Goal: Task Accomplishment & Management: Complete application form

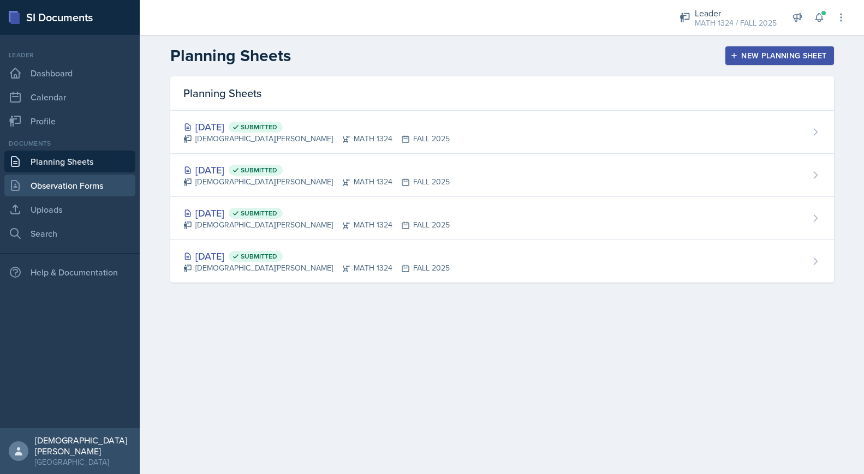
click at [76, 186] on link "Observation Forms" at bounding box center [69, 186] width 131 height 22
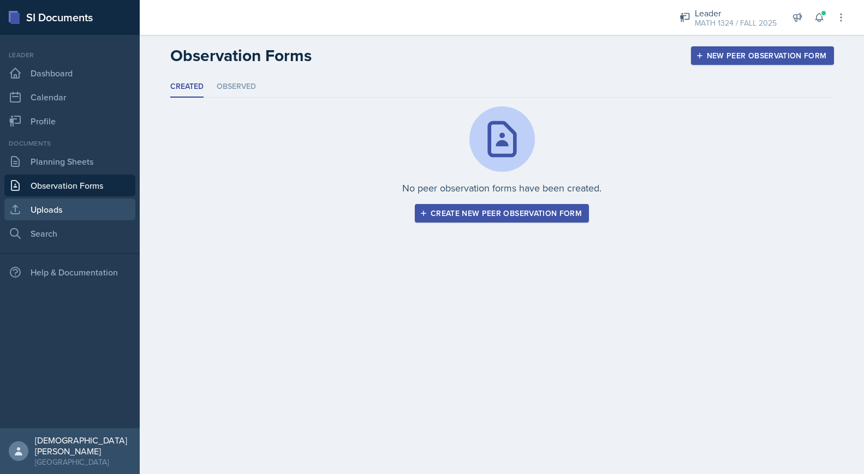
click at [79, 208] on link "Uploads" at bounding box center [69, 210] width 131 height 22
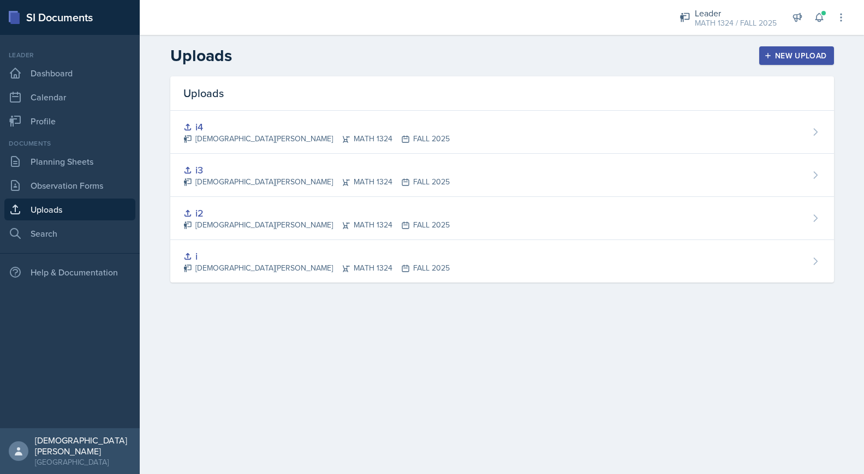
click at [777, 59] on div "New Upload" at bounding box center [796, 55] width 61 height 9
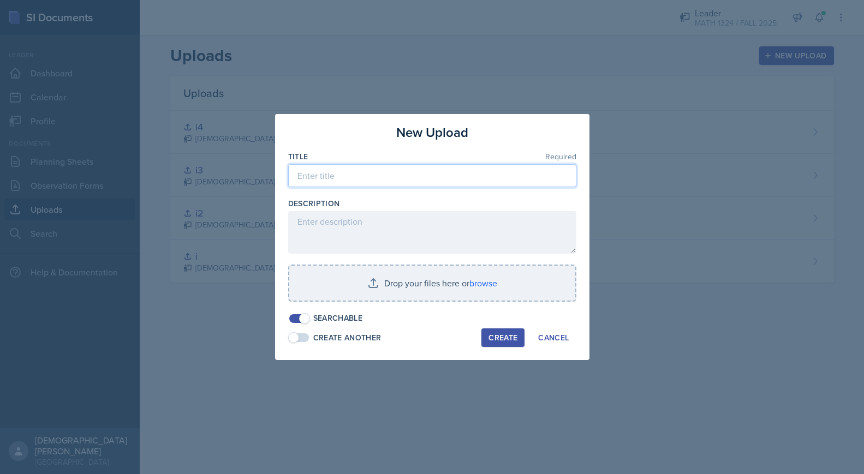
click at [380, 181] on input at bounding box center [432, 175] width 288 height 23
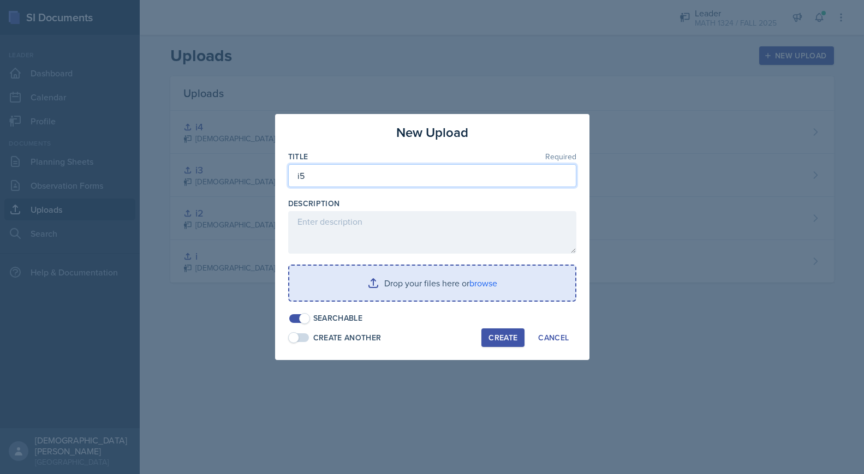
type input "i5"
click at [443, 285] on input "file" at bounding box center [432, 283] width 286 height 35
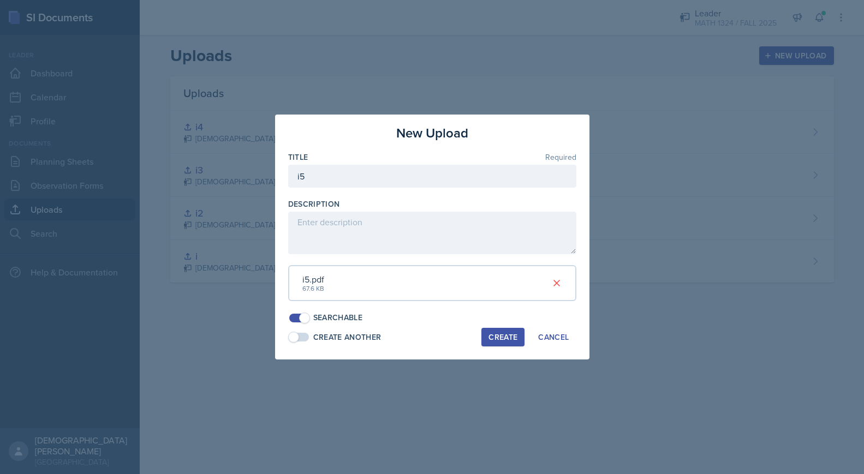
click at [498, 340] on div "Create" at bounding box center [502, 337] width 29 height 9
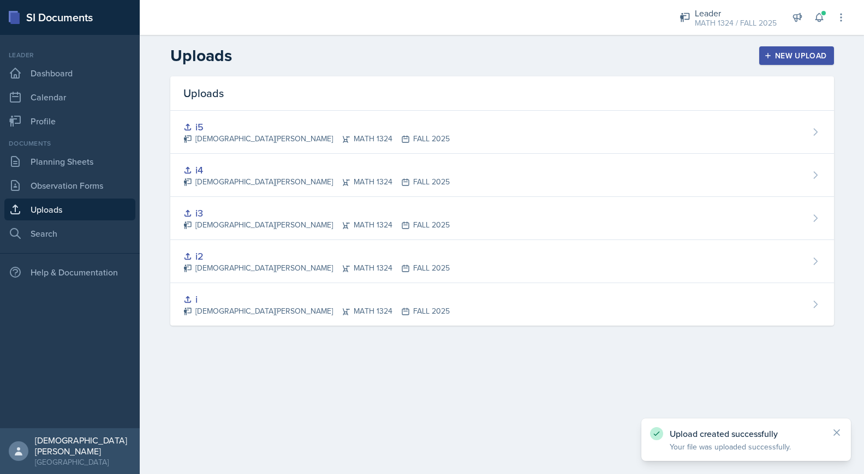
click at [792, 55] on div "New Upload" at bounding box center [796, 55] width 61 height 9
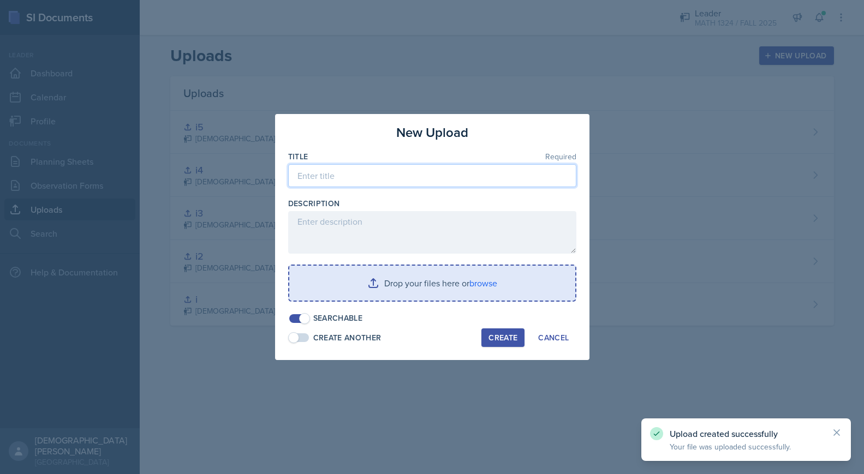
click at [432, 172] on input at bounding box center [432, 175] width 288 height 23
type input "i6"
click at [410, 281] on input "file" at bounding box center [432, 283] width 286 height 35
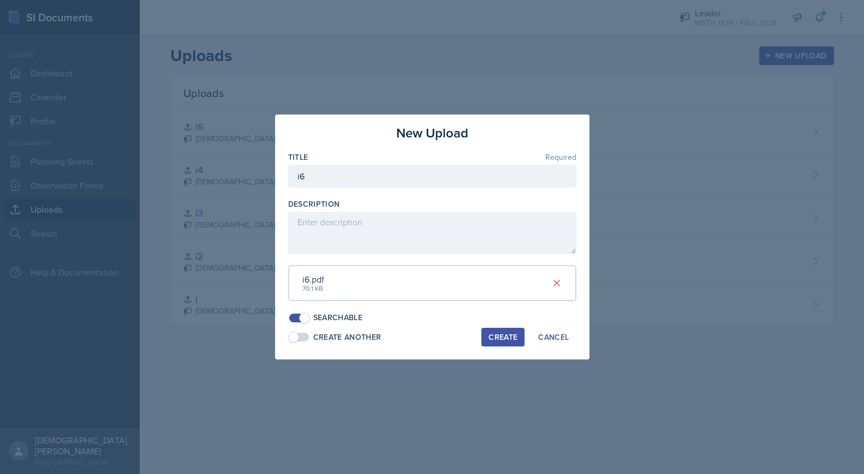
click at [500, 345] on button "Create" at bounding box center [502, 337] width 43 height 19
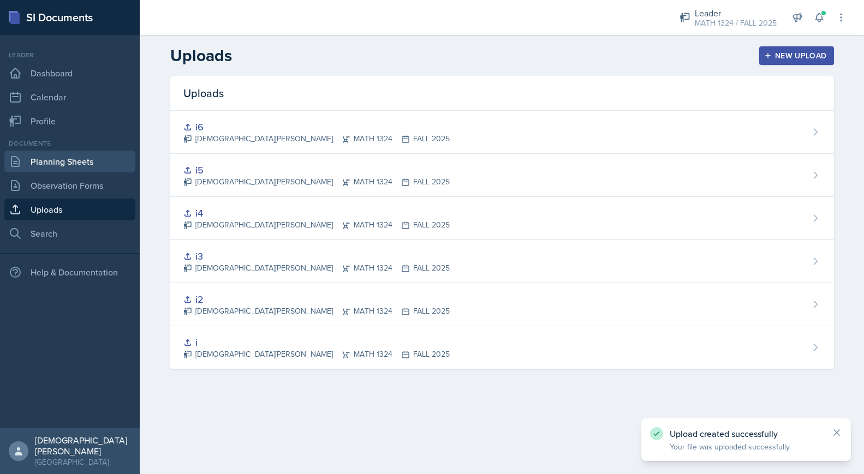
click at [66, 160] on link "Planning Sheets" at bounding box center [69, 162] width 131 height 22
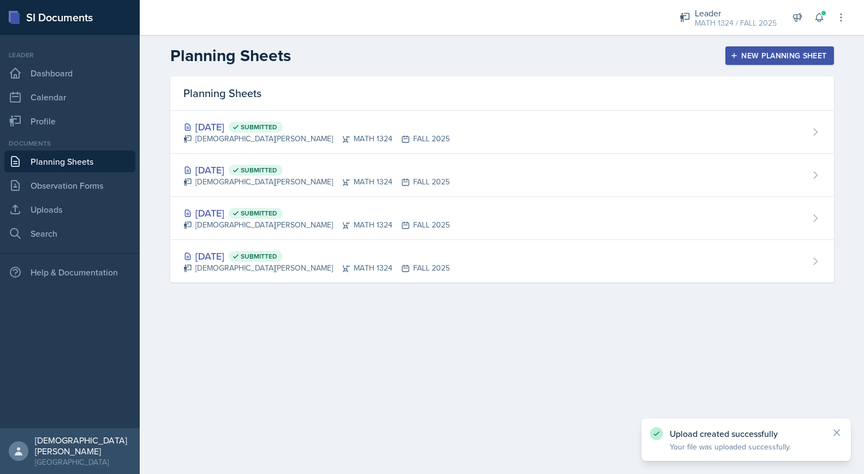
click at [795, 57] on div "New Planning Sheet" at bounding box center [779, 55] width 94 height 9
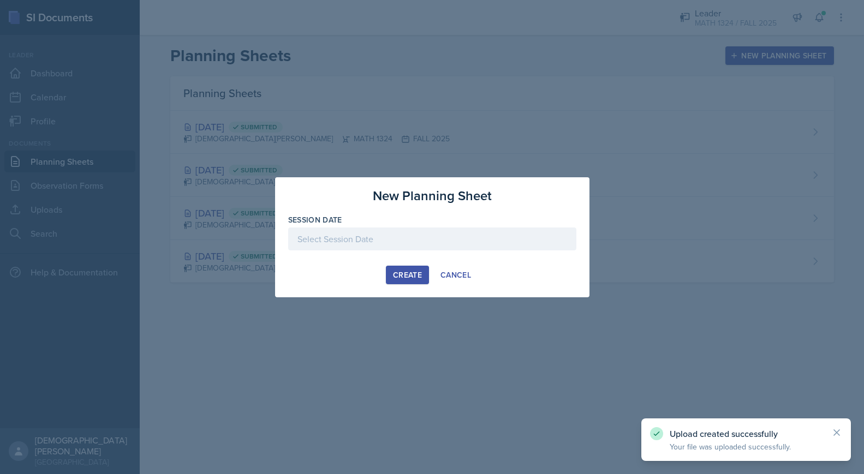
click at [402, 236] on div at bounding box center [432, 239] width 288 height 23
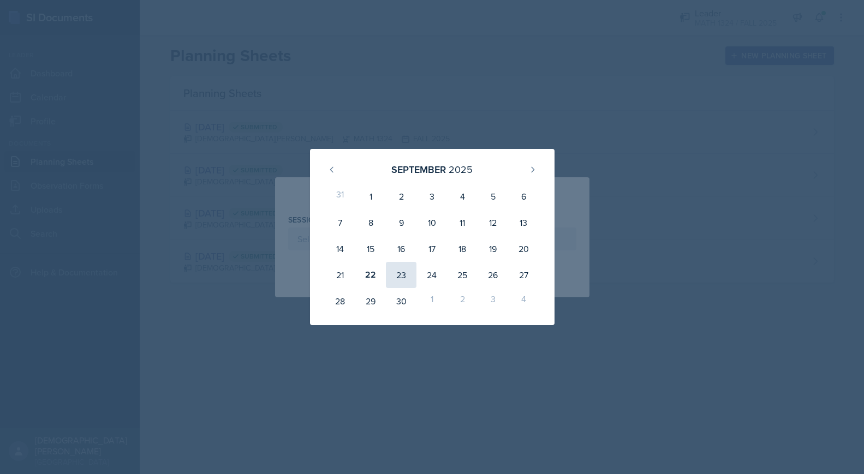
click at [401, 277] on div "23" at bounding box center [401, 275] width 31 height 26
type input "[DATE]"
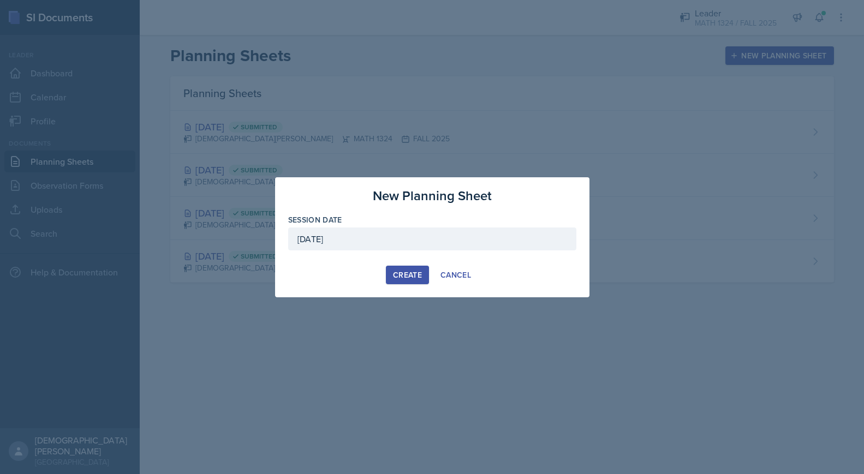
click at [401, 271] on div "Create" at bounding box center [407, 275] width 29 height 9
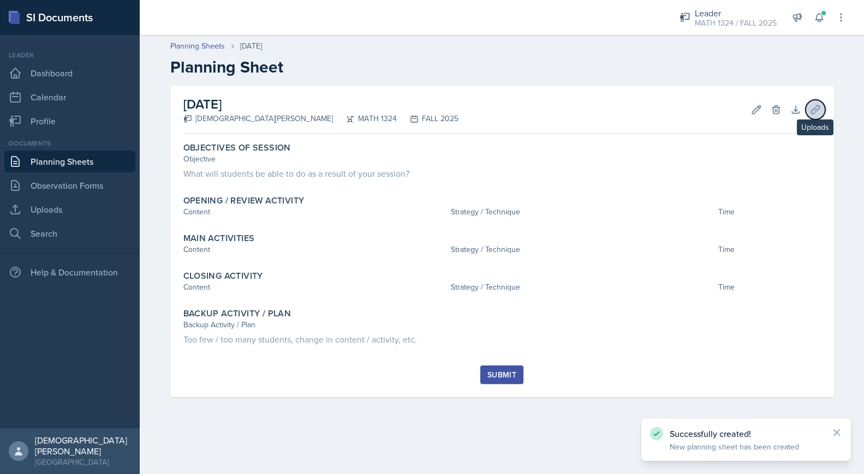
click at [814, 111] on icon at bounding box center [815, 109] width 11 height 11
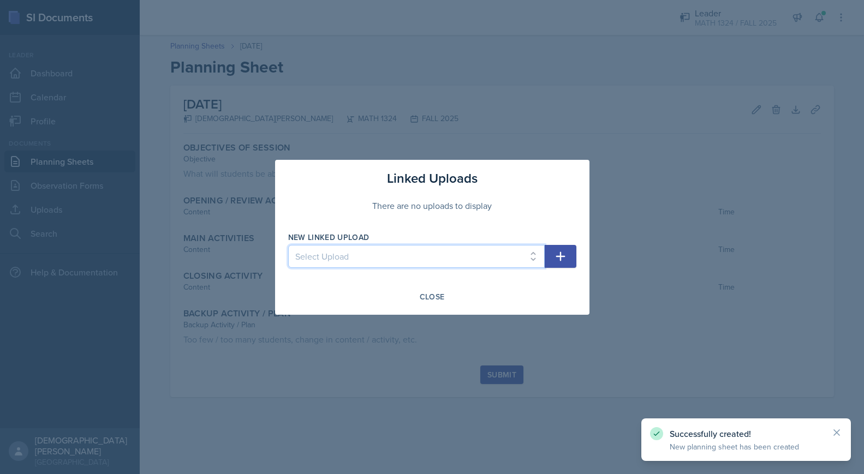
click at [486, 264] on select "Select Upload i i2 i3 i4 i5 i6" at bounding box center [416, 256] width 257 height 23
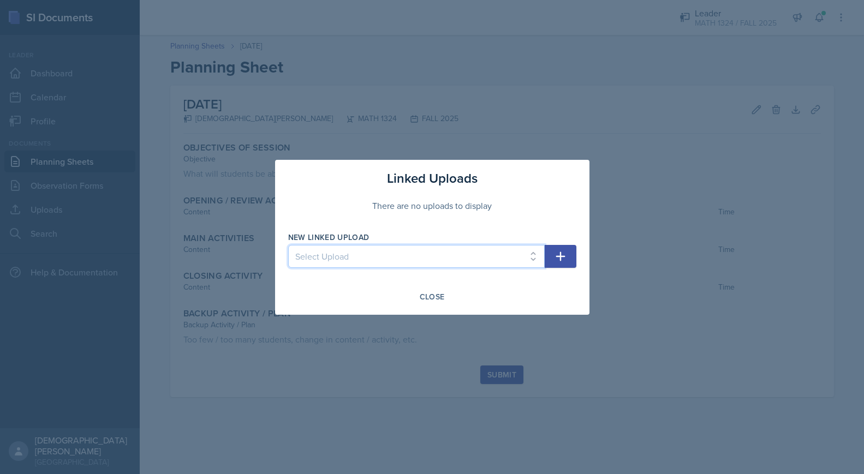
select select "1a4d16e8-c2ed-4de8-b44c-a2676b7d5ba1"
click at [288, 245] on select "Select Upload i i2 i3 i4 i5 i6" at bounding box center [416, 256] width 257 height 23
click at [562, 253] on icon "button" at bounding box center [560, 256] width 13 height 13
select select
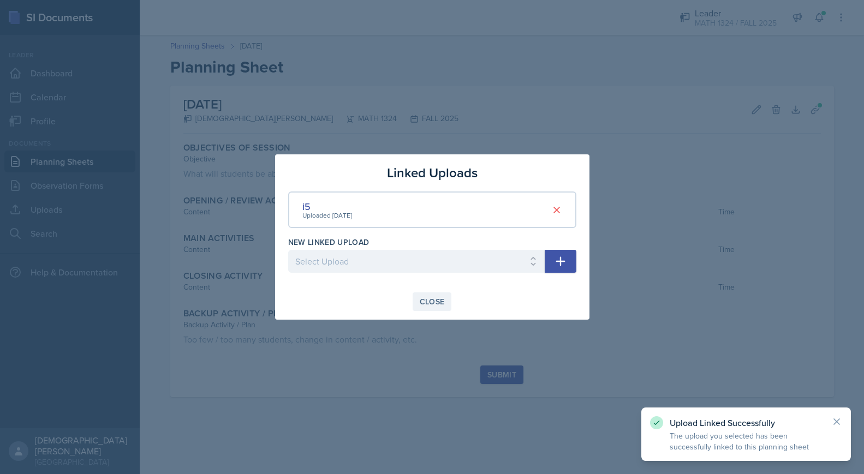
click at [433, 299] on div "Close" at bounding box center [432, 301] width 25 height 9
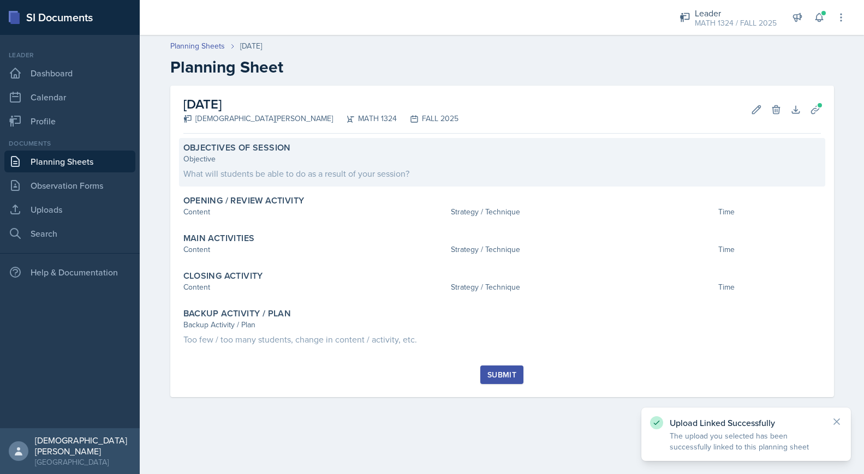
click at [416, 172] on div "What will students be able to do as a result of your session?" at bounding box center [501, 173] width 637 height 13
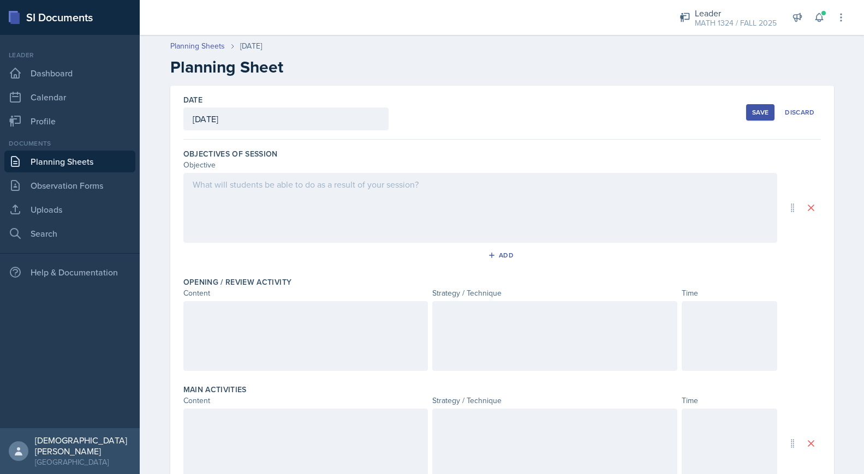
click at [340, 222] on div at bounding box center [480, 208] width 594 height 70
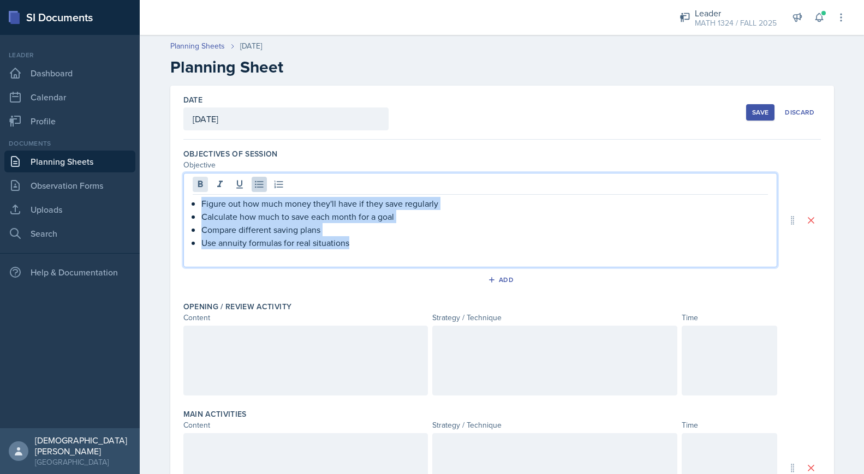
drag, startPoint x: 384, startPoint y: 242, endPoint x: 198, endPoint y: 191, distance: 193.4
click at [198, 191] on div "Figure out how much money they'll have if they save regularly Calculate how muc…" at bounding box center [480, 220] width 594 height 94
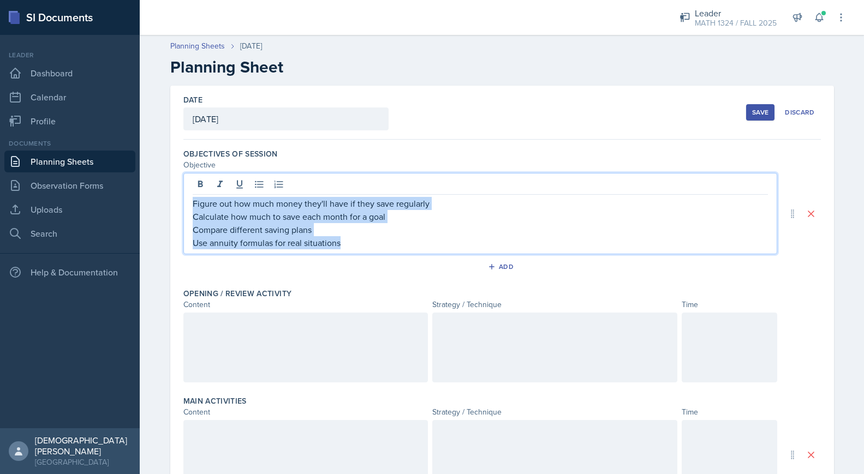
drag, startPoint x: 383, startPoint y: 247, endPoint x: 147, endPoint y: 164, distance: 249.9
click at [147, 164] on div "Planning Sheets [DATE] Planning Sheet Date [DATE] [DATE] 31 1 2 3 4 5 6 7 8 9 1…" at bounding box center [502, 399] width 724 height 740
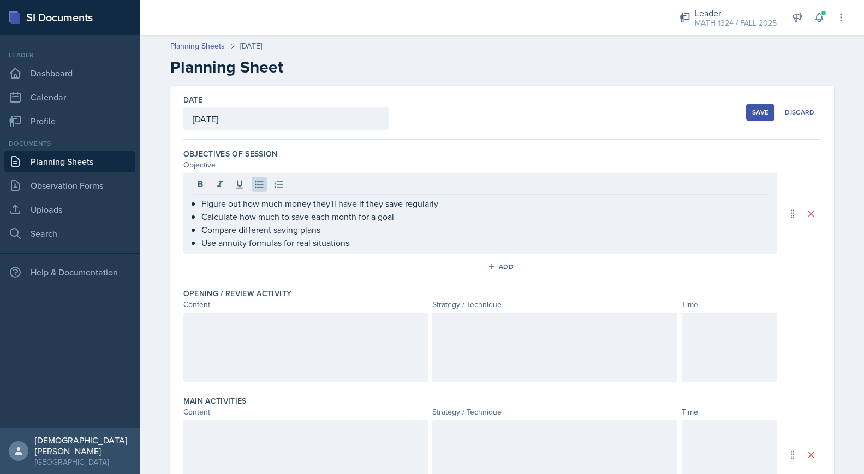
click at [277, 351] on div at bounding box center [305, 348] width 245 height 70
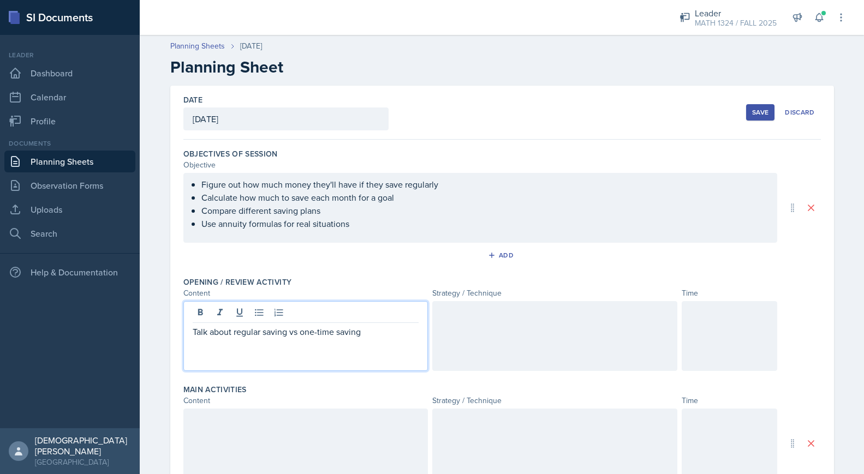
click at [320, 333] on p "Talk about regular saving vs one-time saving" at bounding box center [306, 331] width 226 height 13
click at [503, 361] on div at bounding box center [554, 336] width 245 height 70
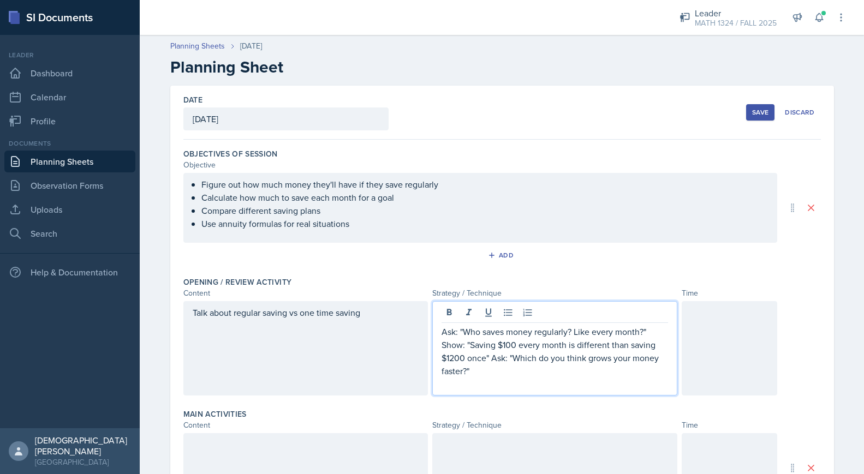
click at [709, 351] on div at bounding box center [730, 348] width 96 height 94
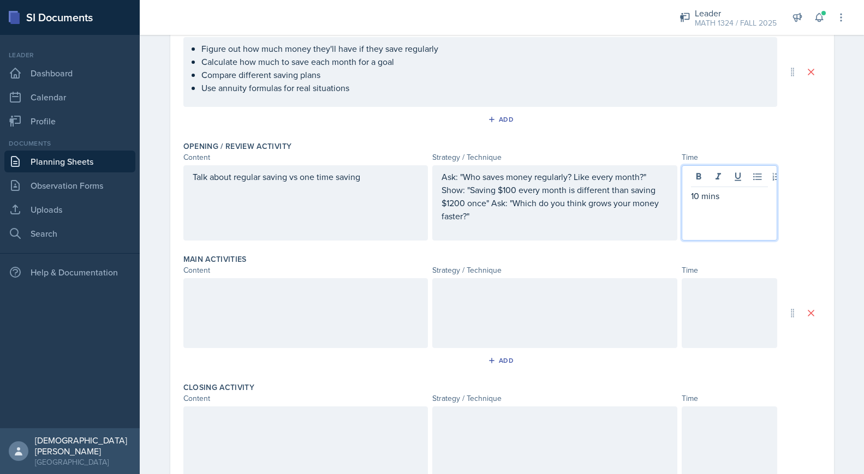
scroll to position [166, 0]
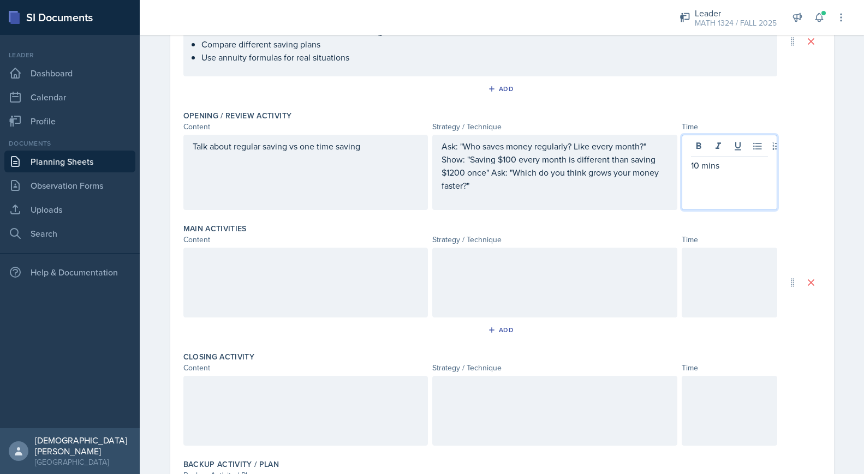
click at [313, 313] on div at bounding box center [305, 283] width 245 height 70
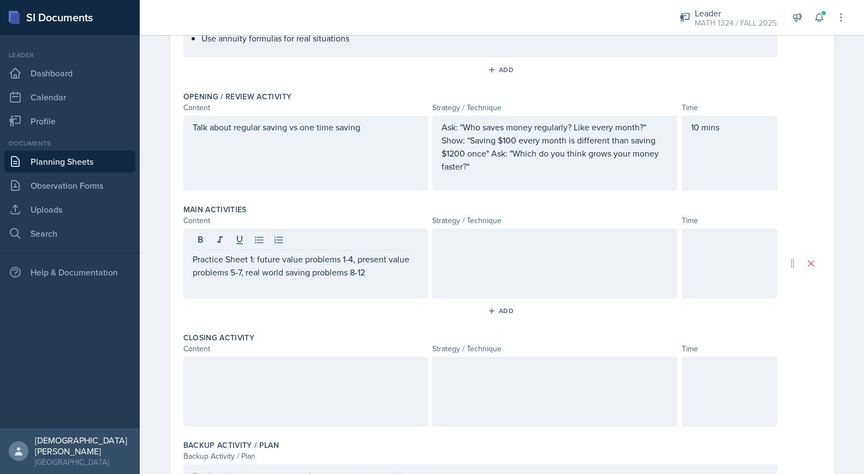
click at [507, 276] on div at bounding box center [554, 264] width 245 height 70
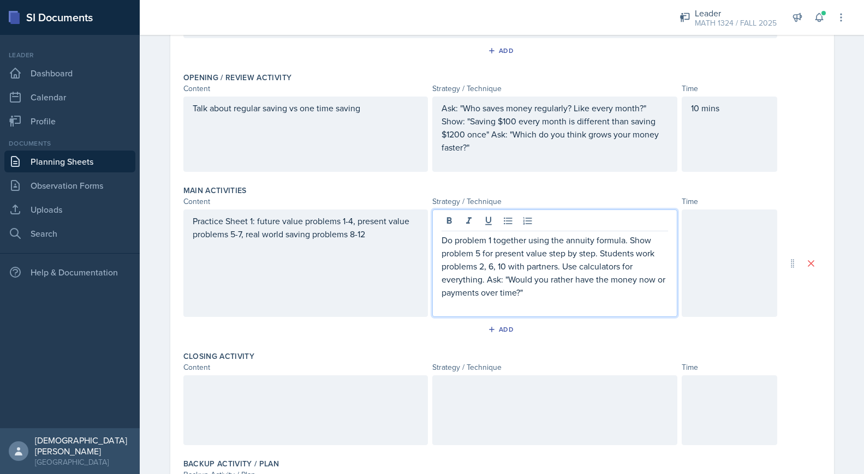
click at [729, 296] on div at bounding box center [730, 264] width 96 height 108
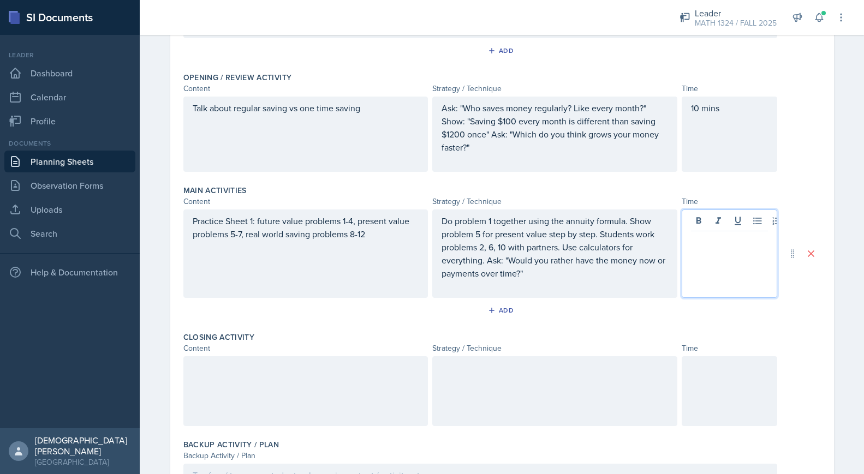
scroll to position [224, 0]
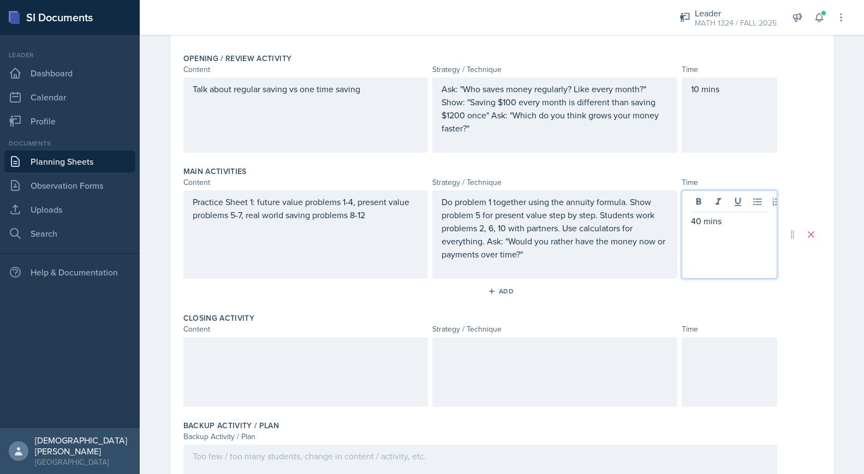
click at [735, 393] on div at bounding box center [730, 372] width 96 height 70
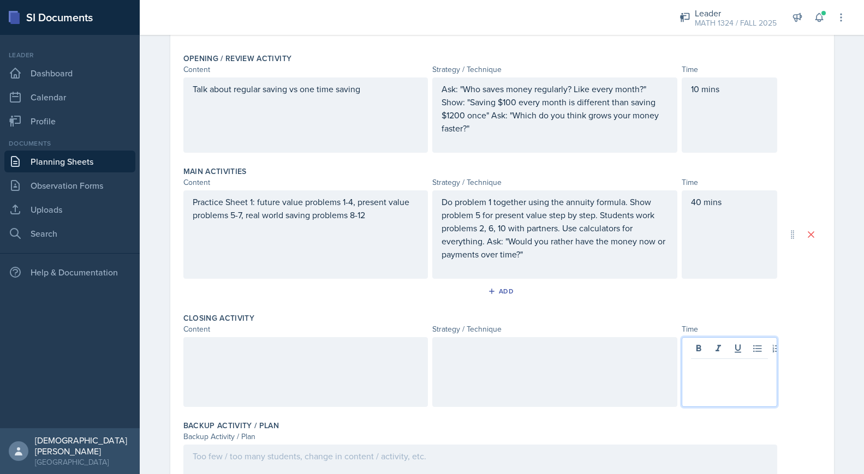
scroll to position [243, 0]
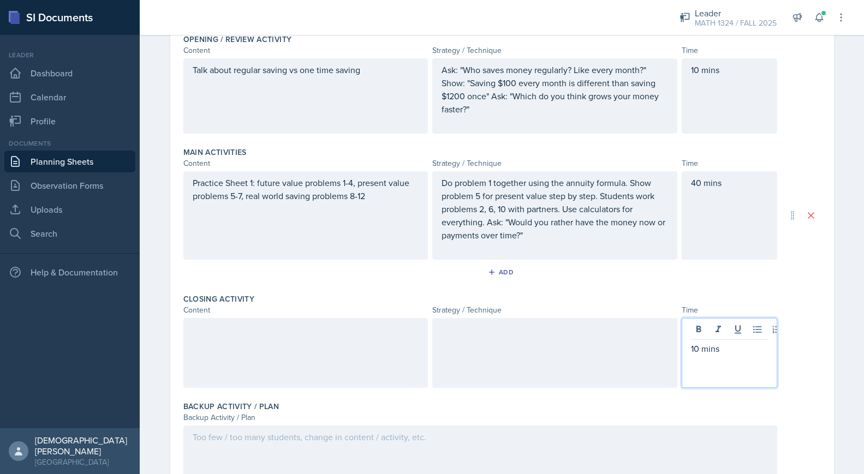
click at [592, 390] on div "Closing Activity Content Strategy / Technique Time 10 mins" at bounding box center [501, 343] width 637 height 108
click at [585, 363] on div at bounding box center [554, 353] width 245 height 70
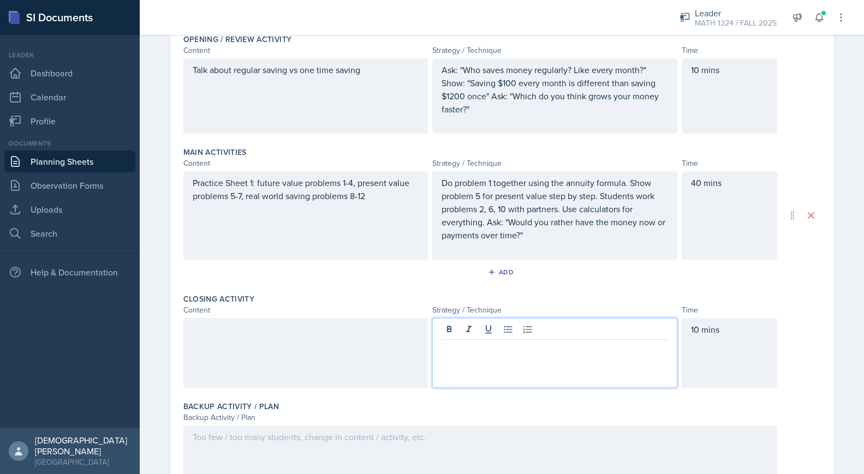
scroll to position [262, 0]
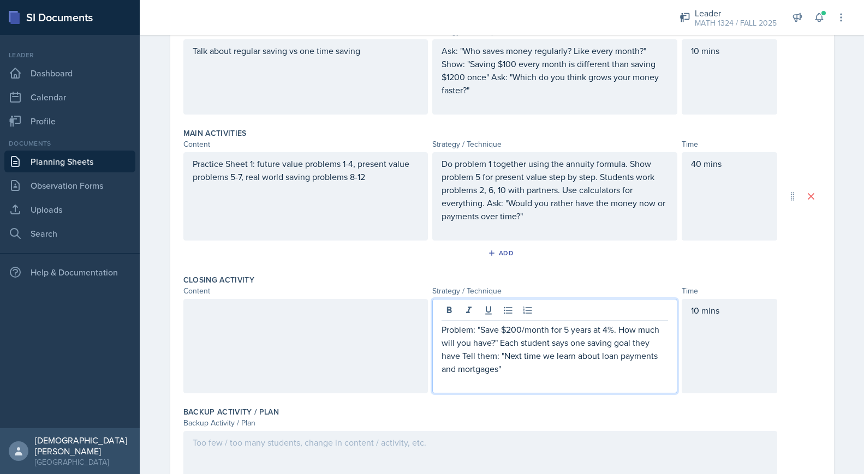
click at [314, 345] on div at bounding box center [305, 346] width 245 height 94
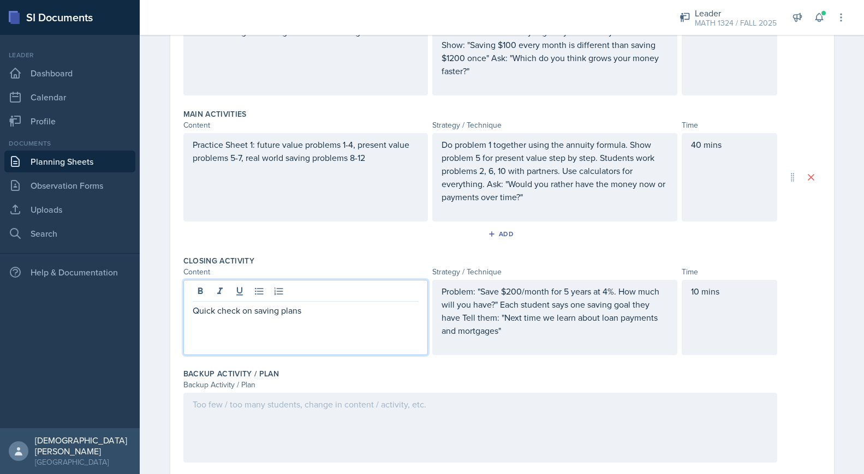
scroll to position [313, 0]
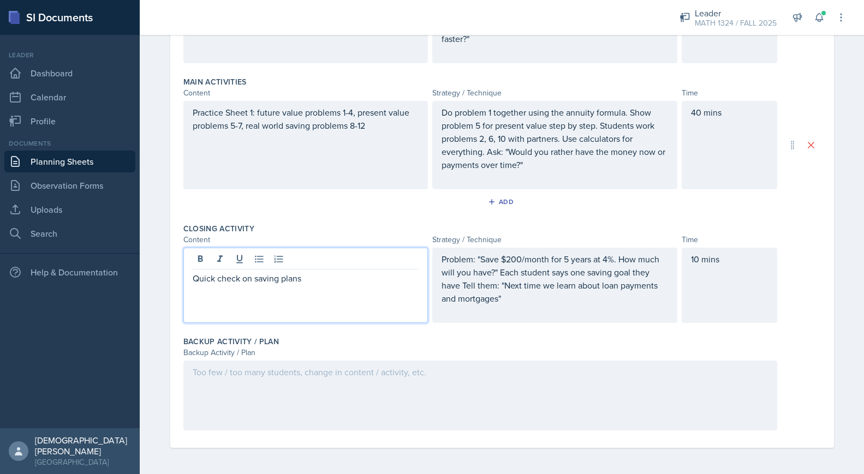
click at [428, 386] on div at bounding box center [480, 396] width 594 height 70
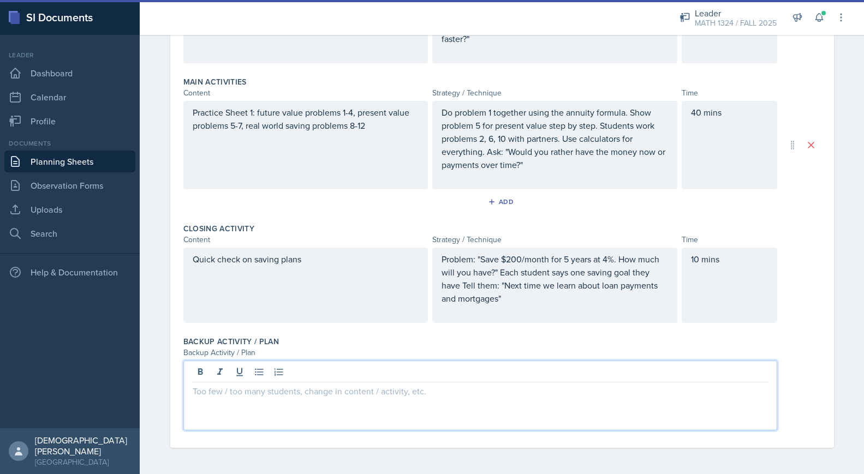
paste div
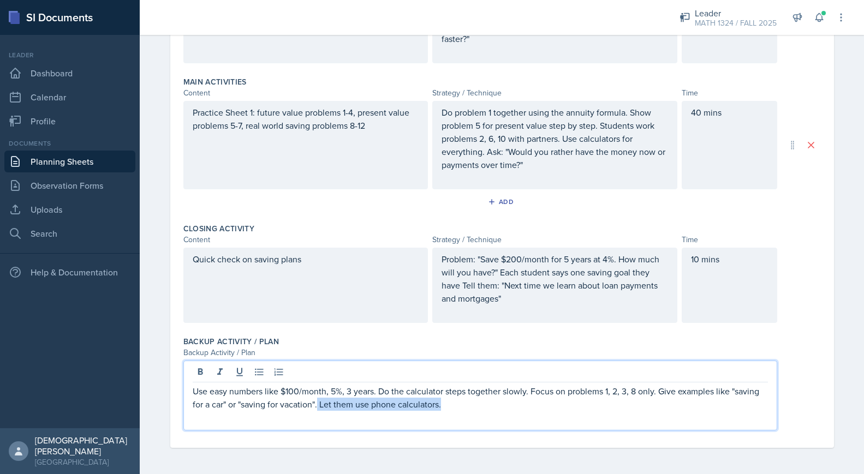
drag, startPoint x: 450, startPoint y: 408, endPoint x: 318, endPoint y: 400, distance: 132.9
click at [318, 400] on p "Use easy numbers like $100/month, 5%, 3 years. Do the calculator steps together…" at bounding box center [480, 398] width 575 height 26
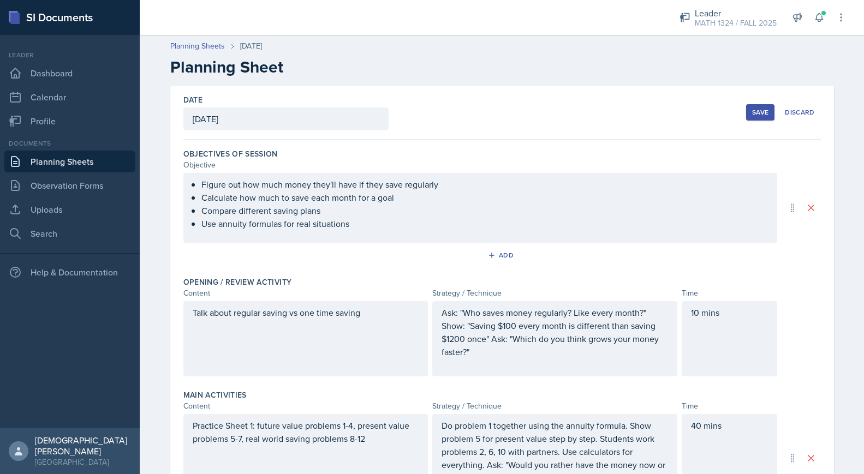
click at [758, 114] on div "Save" at bounding box center [760, 112] width 16 height 9
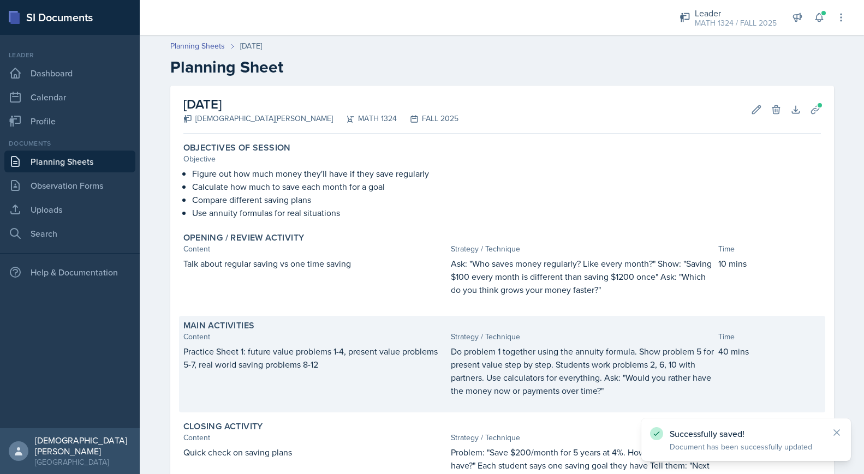
scroll to position [172, 0]
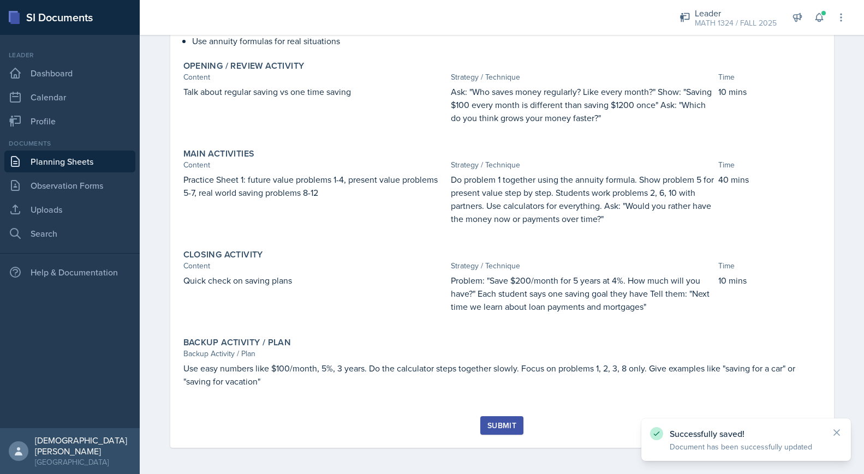
click at [505, 427] on div "Submit" at bounding box center [501, 425] width 29 height 9
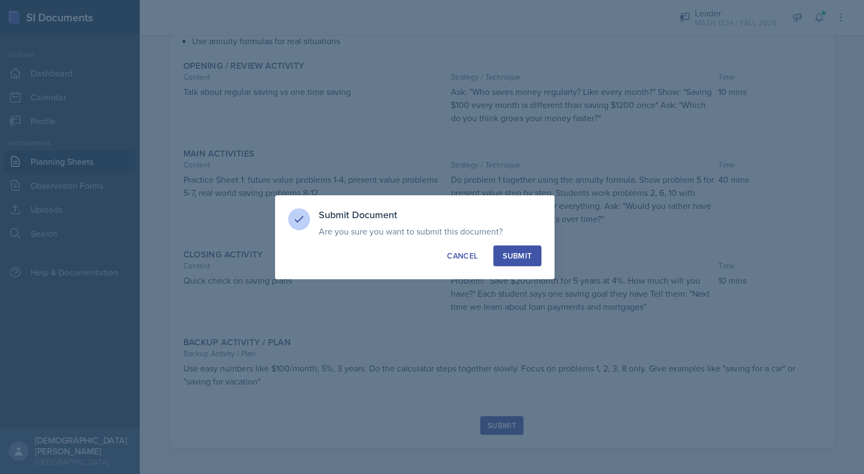
click at [520, 253] on div "Submit" at bounding box center [517, 256] width 29 height 11
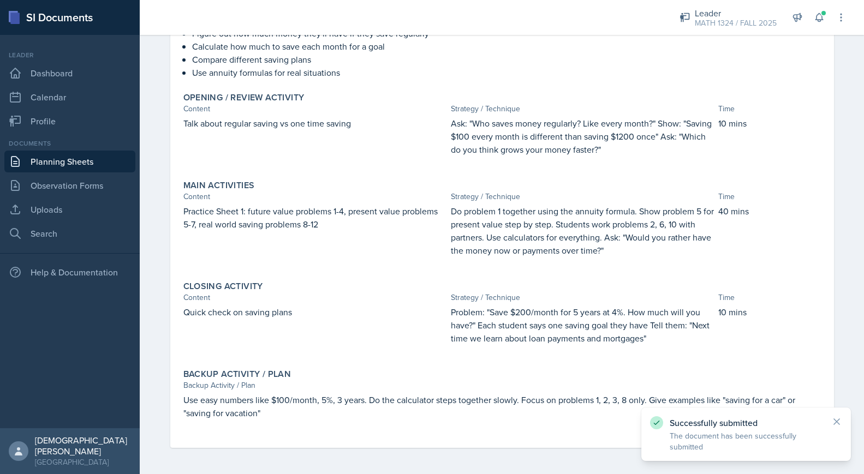
scroll to position [0, 0]
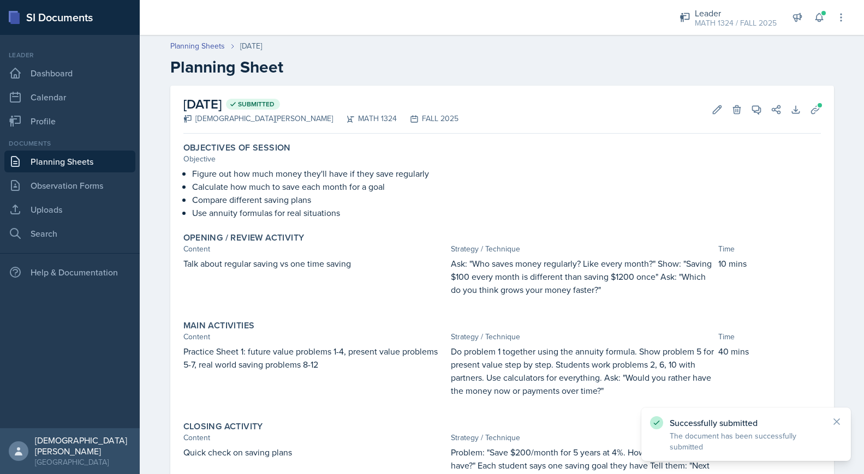
click at [71, 162] on link "Planning Sheets" at bounding box center [69, 162] width 131 height 22
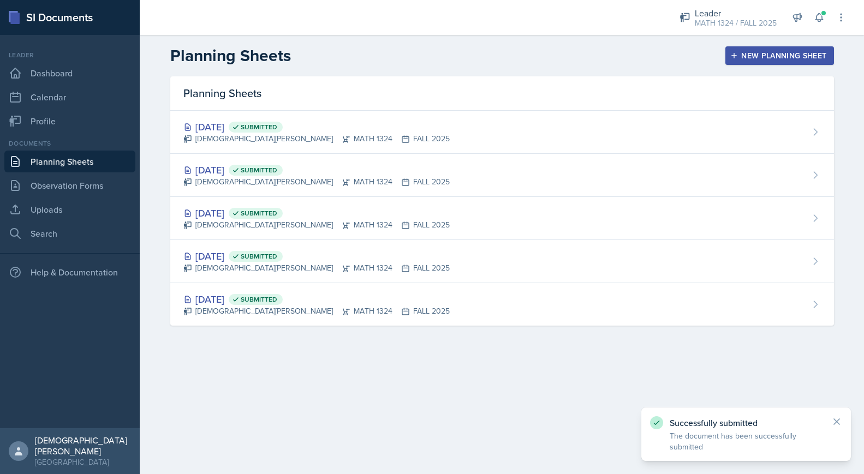
click at [757, 58] on div "New Planning Sheet" at bounding box center [779, 55] width 94 height 9
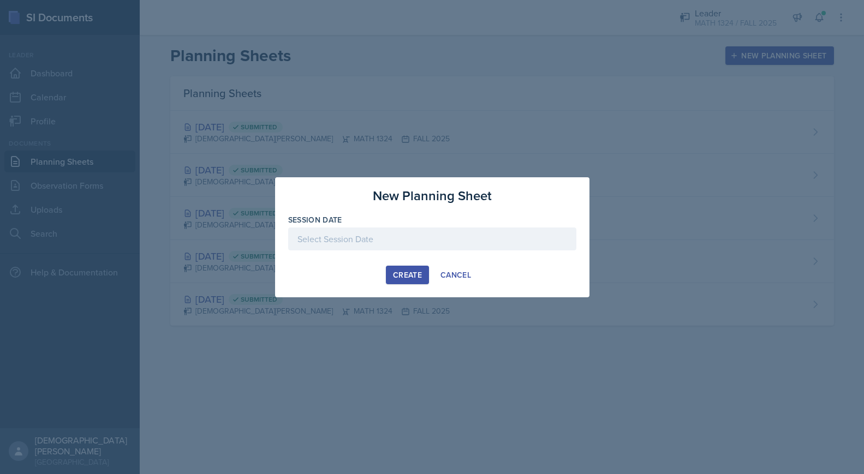
click at [385, 246] on div at bounding box center [432, 239] width 288 height 23
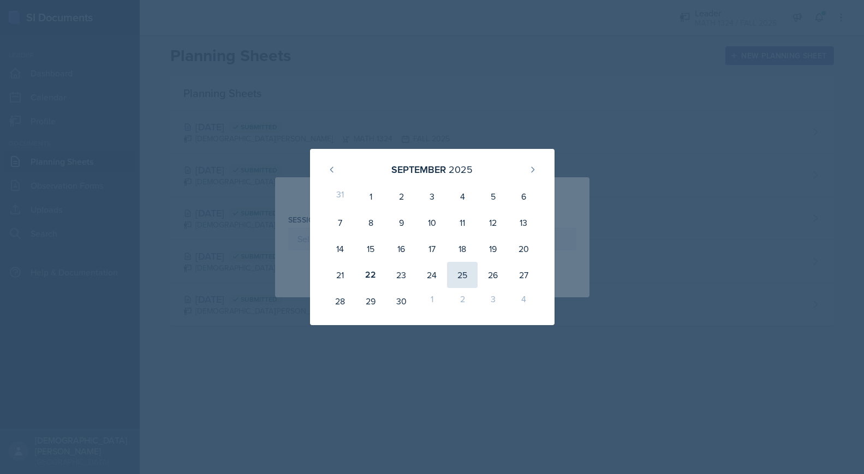
click at [470, 278] on div "25" at bounding box center [462, 275] width 31 height 26
type input "[DATE]"
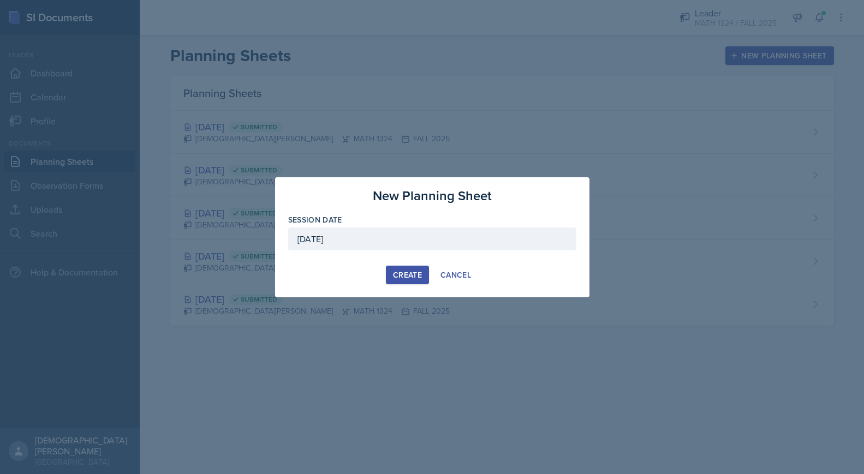
click at [409, 274] on div "Create" at bounding box center [407, 275] width 29 height 9
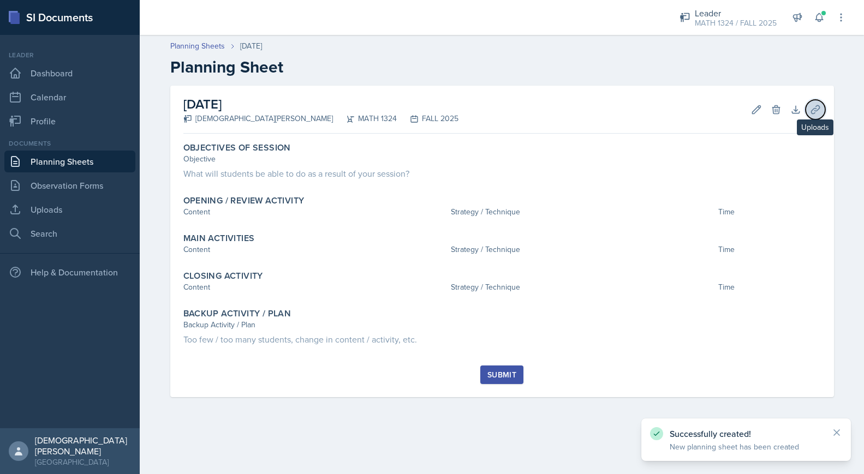
click at [814, 108] on icon at bounding box center [815, 109] width 8 height 8
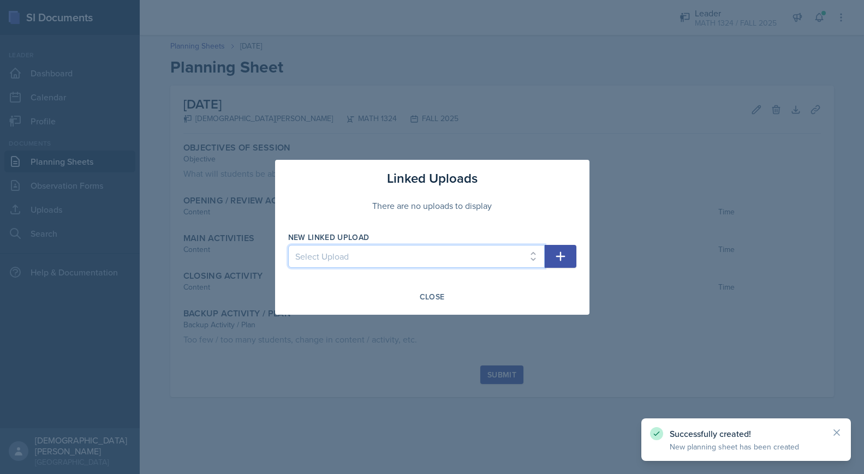
click at [477, 259] on select "Select Upload i i2 i3 i4 i5 i6" at bounding box center [416, 256] width 257 height 23
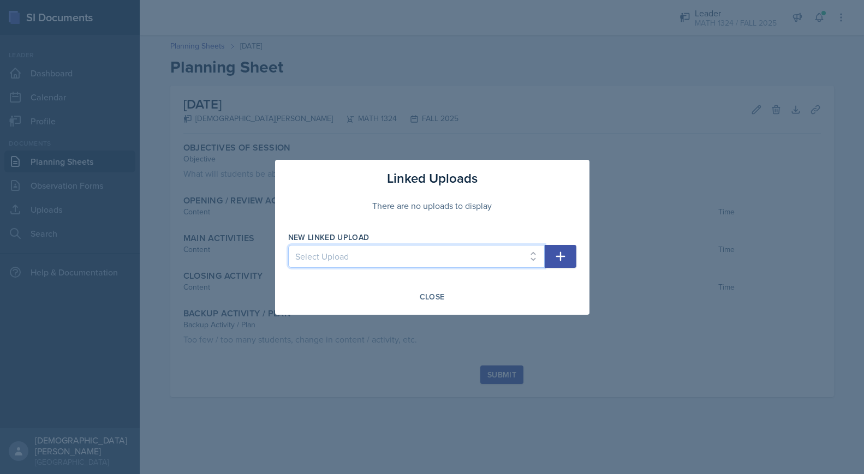
select select "38054c43-770d-4619-9280-dd4f7c9ee1be"
click at [288, 245] on select "Select Upload i i2 i3 i4 i5 i6" at bounding box center [416, 256] width 257 height 23
click at [559, 261] on icon "button" at bounding box center [560, 256] width 13 height 13
select select
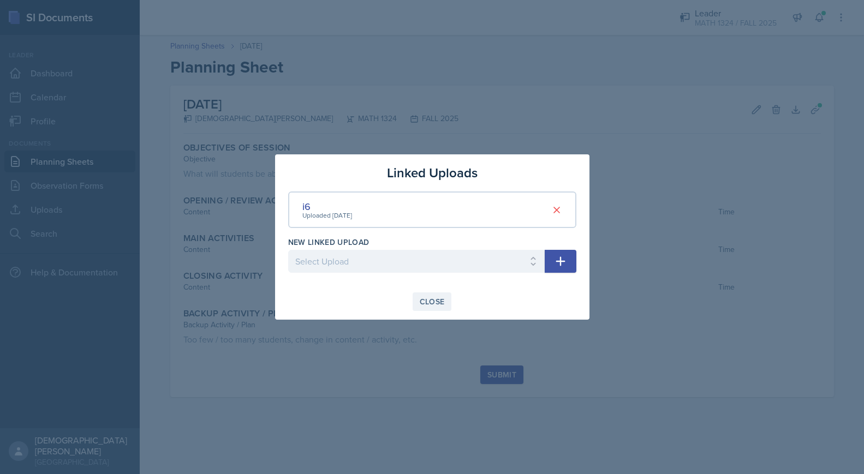
click at [438, 308] on button "Close" at bounding box center [432, 302] width 39 height 19
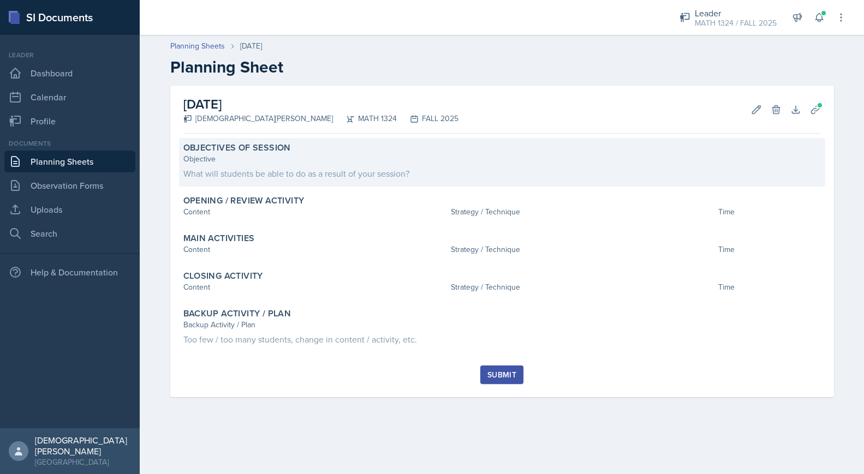
click at [404, 165] on div "Objective What will students be able to do as a result of your session?" at bounding box center [501, 166] width 637 height 27
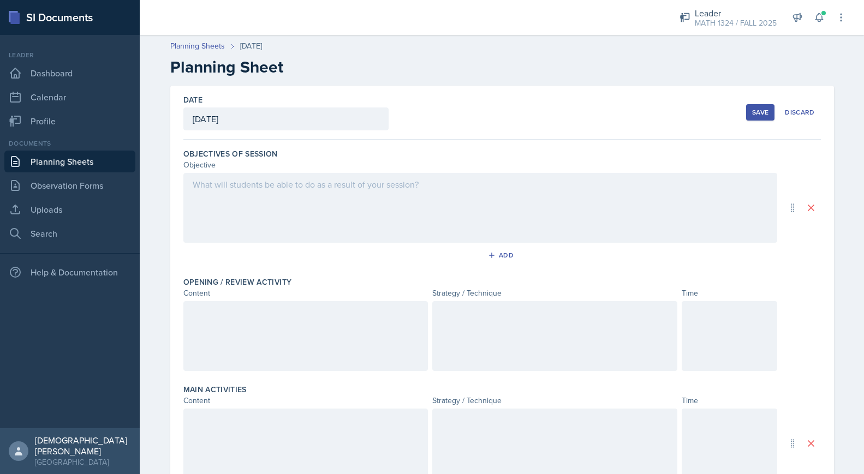
click at [381, 224] on div at bounding box center [480, 208] width 594 height 70
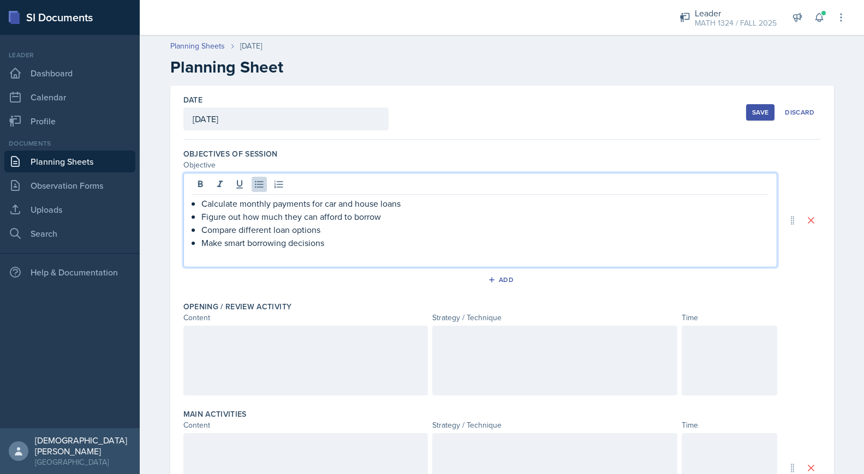
click at [492, 336] on div at bounding box center [554, 361] width 245 height 70
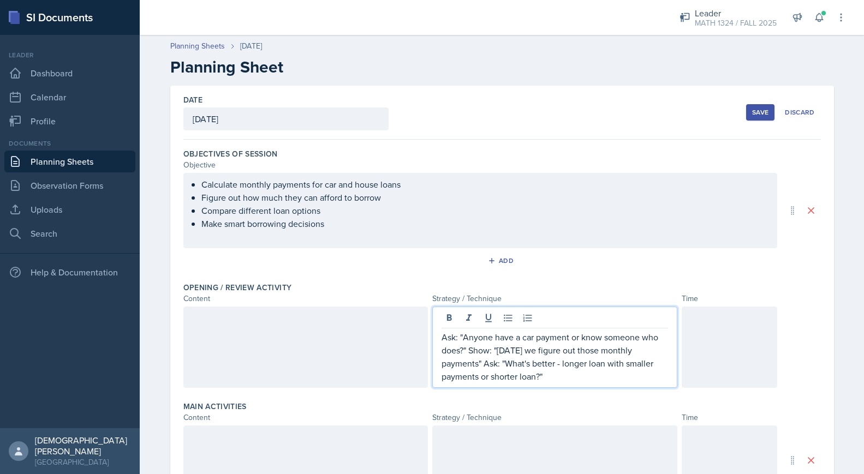
click at [350, 350] on div at bounding box center [305, 347] width 245 height 81
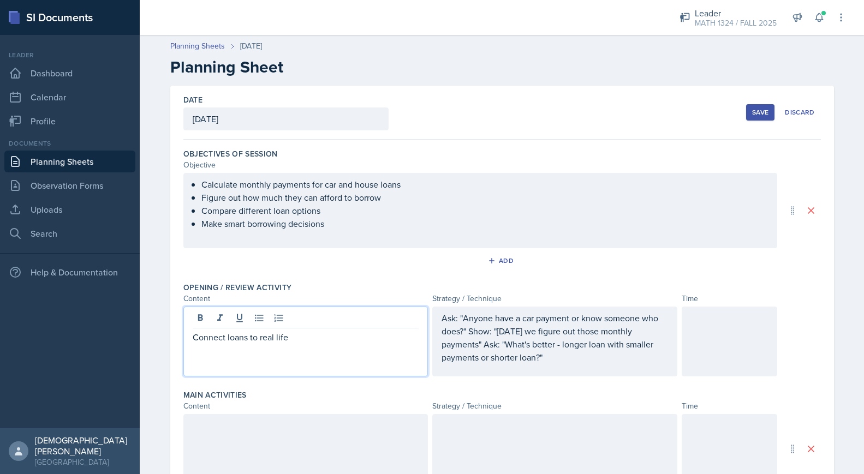
click at [722, 359] on div at bounding box center [730, 342] width 96 height 70
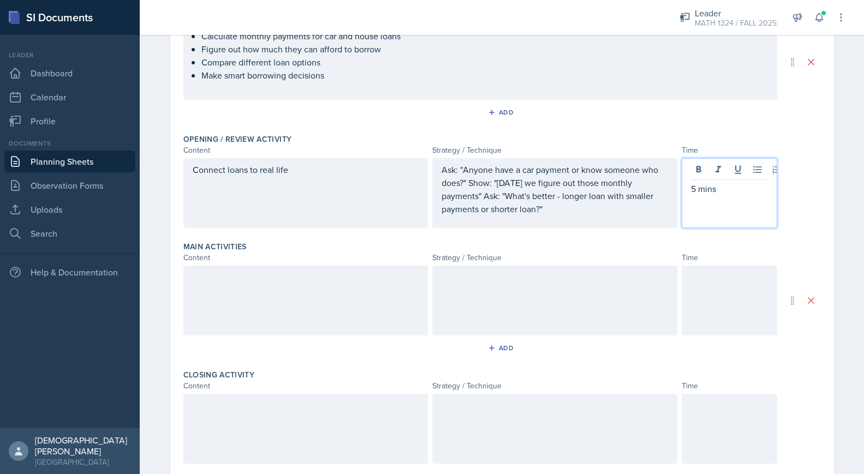
click at [742, 296] on div at bounding box center [730, 301] width 96 height 70
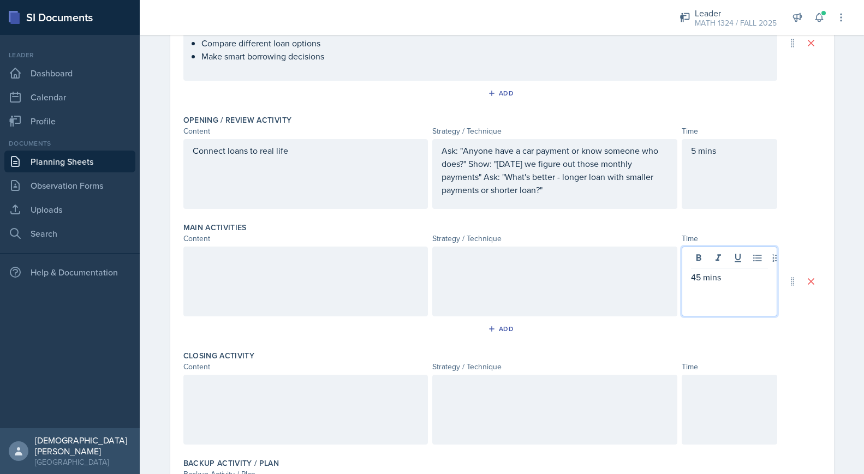
click at [711, 421] on div at bounding box center [730, 410] width 96 height 70
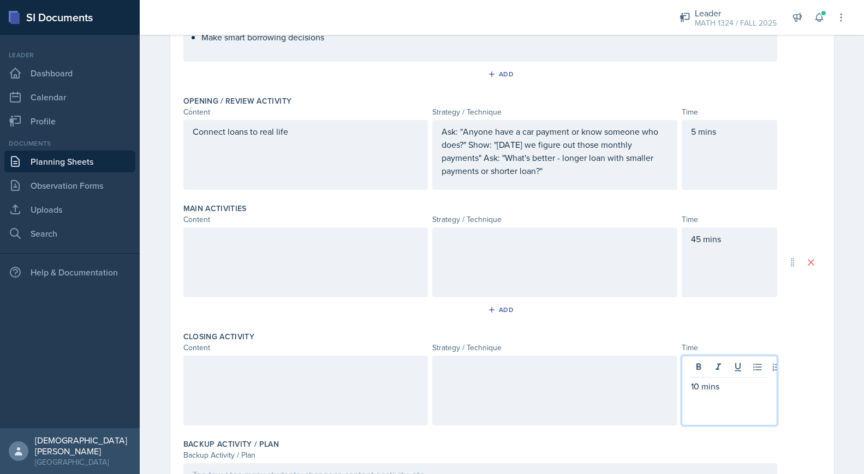
click at [535, 277] on div at bounding box center [554, 263] width 245 height 70
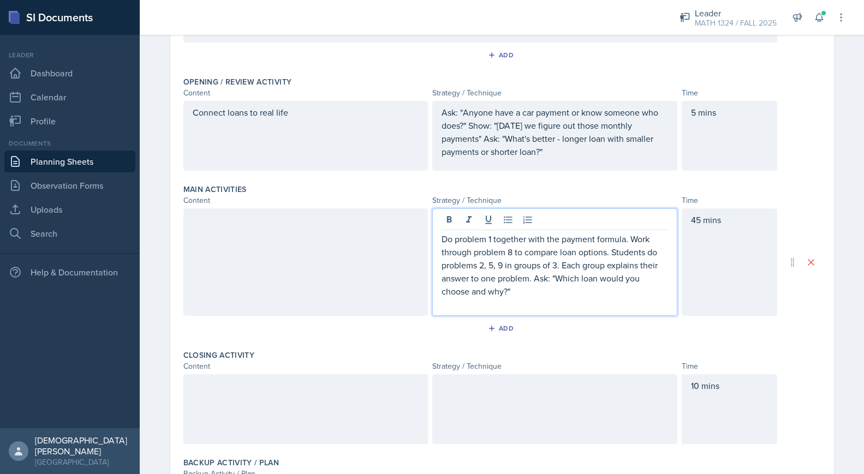
click at [310, 290] on div at bounding box center [305, 262] width 245 height 108
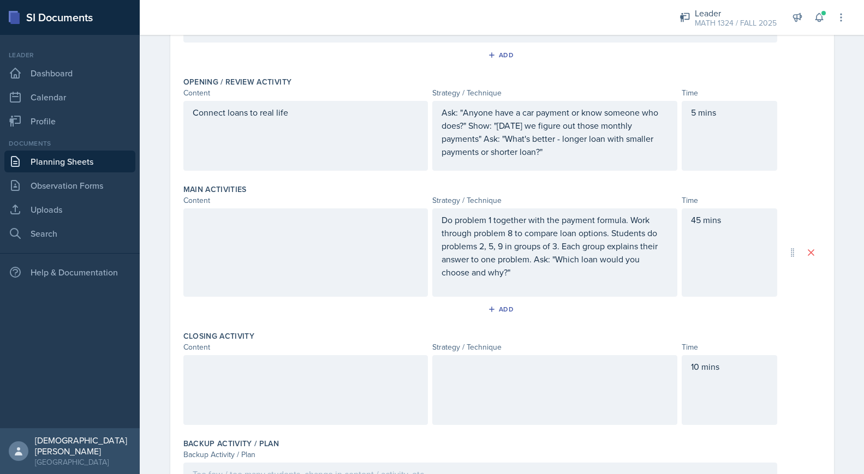
scroll to position [225, 0]
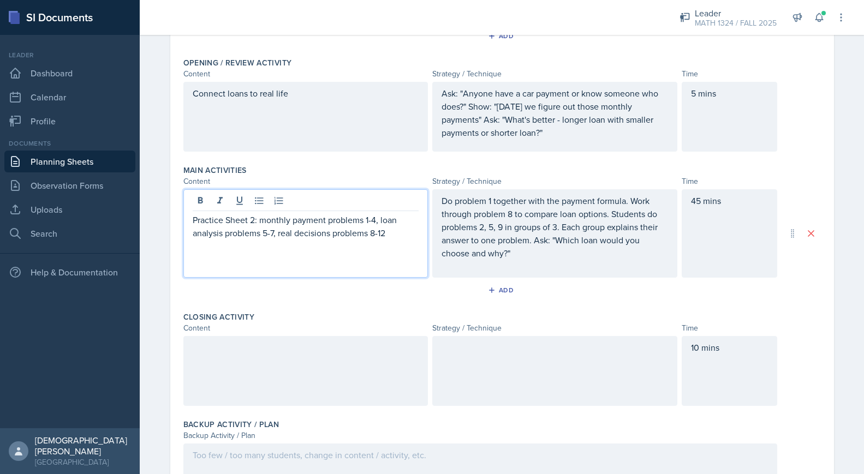
click at [308, 393] on div at bounding box center [305, 371] width 245 height 70
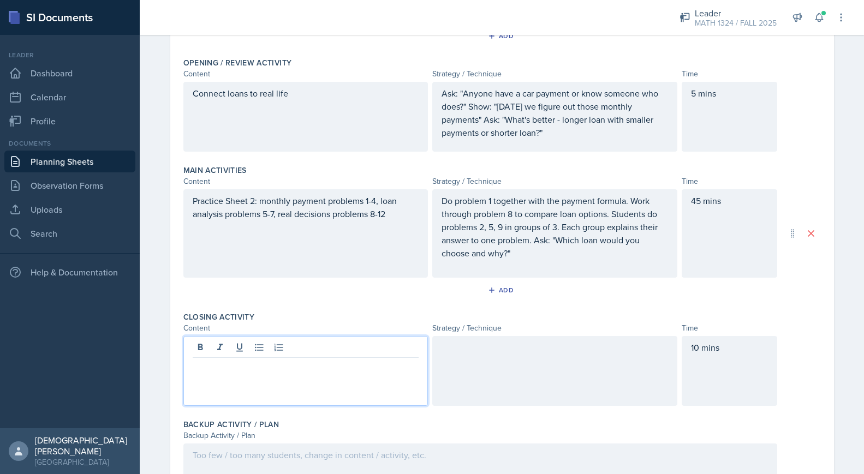
scroll to position [244, 0]
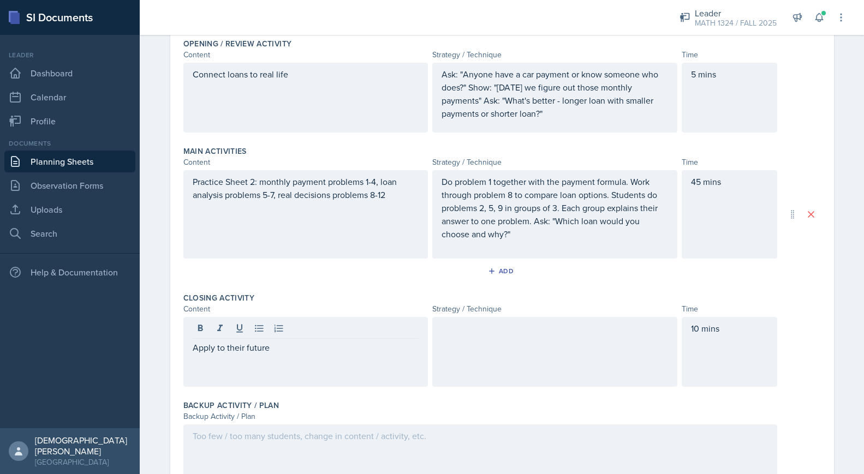
click at [546, 349] on div at bounding box center [554, 352] width 245 height 70
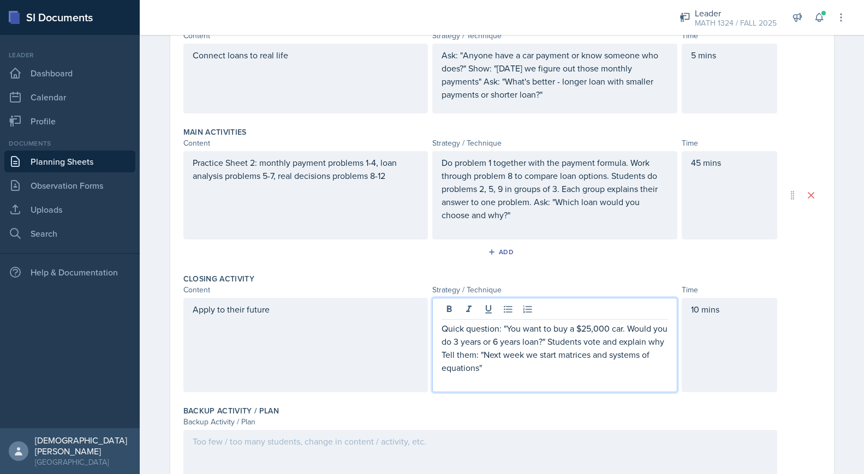
click at [415, 439] on div at bounding box center [480, 465] width 594 height 70
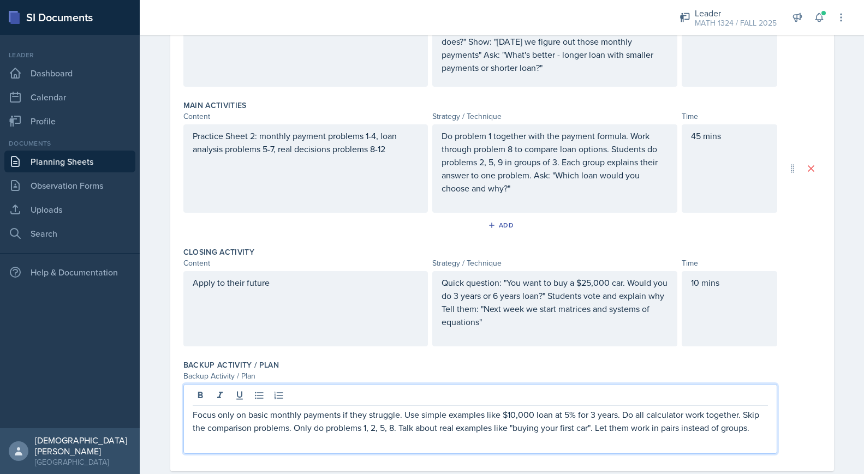
scroll to position [313, 0]
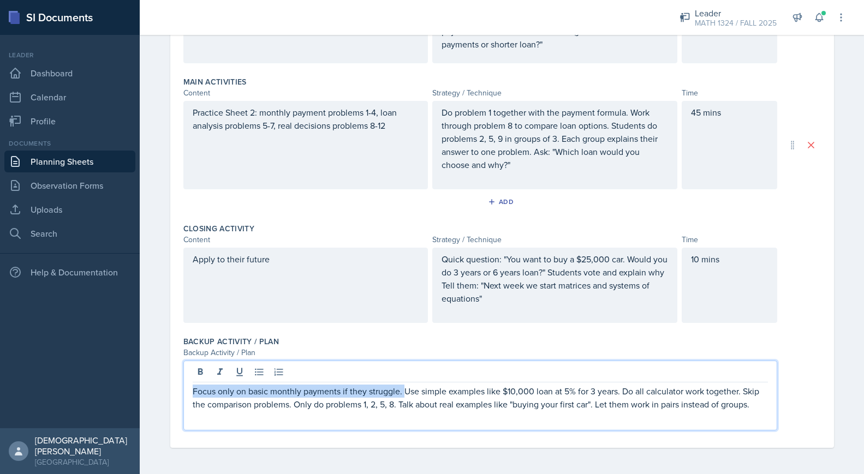
drag, startPoint x: 404, startPoint y: 393, endPoint x: 180, endPoint y: 381, distance: 224.1
click at [180, 381] on div "Date [DATE] [DATE] 31 1 2 3 4 5 6 7 8 9 10 11 12 13 14 15 16 17 18 19 20 21 22 …" at bounding box center [502, 110] width 664 height 676
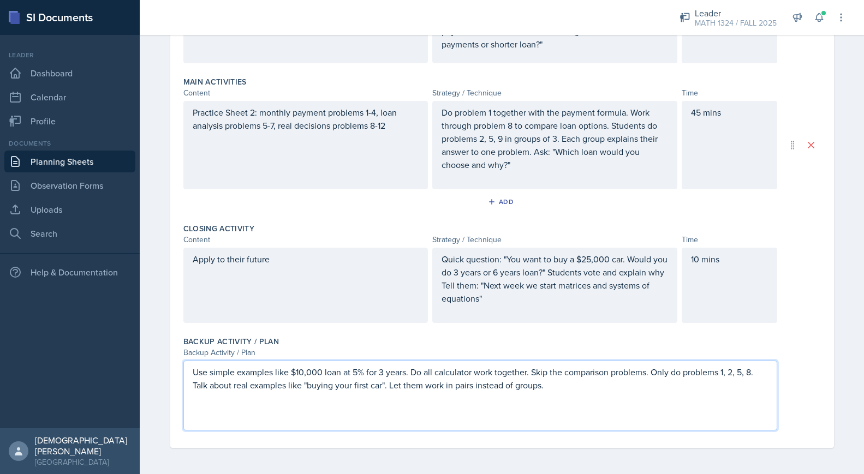
scroll to position [0, 0]
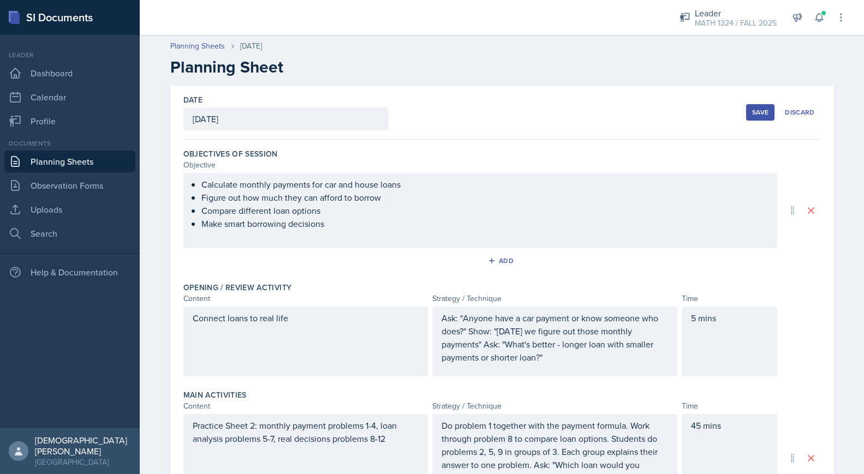
click at [758, 117] on button "Save" at bounding box center [760, 112] width 28 height 16
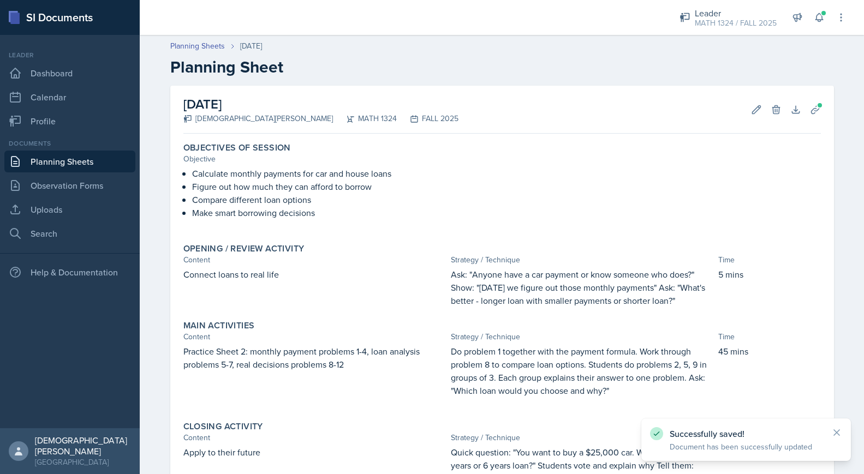
scroll to position [161, 0]
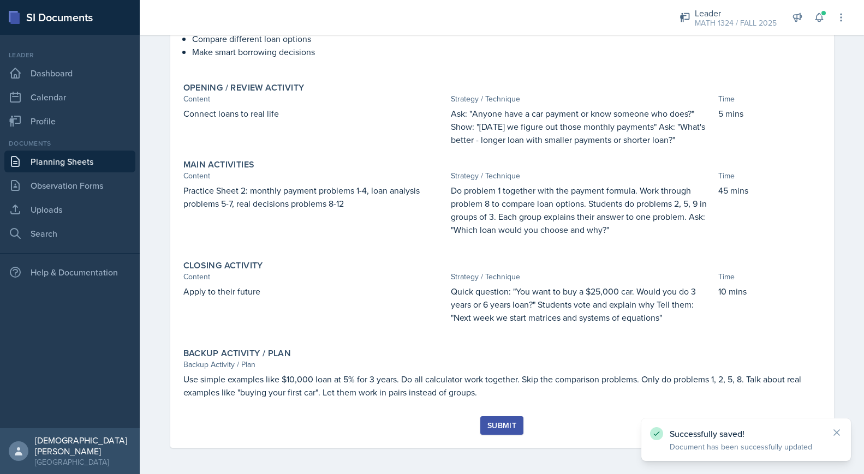
click at [500, 427] on div "Submit" at bounding box center [501, 425] width 29 height 9
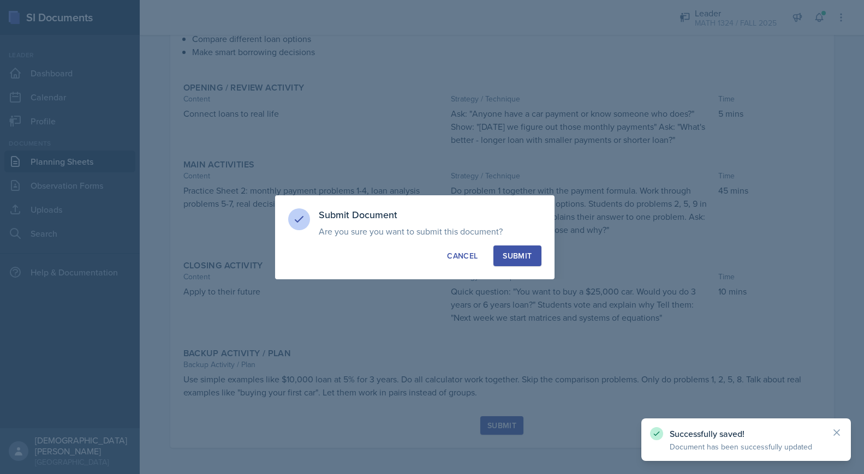
click at [527, 254] on div "Submit" at bounding box center [517, 256] width 29 height 11
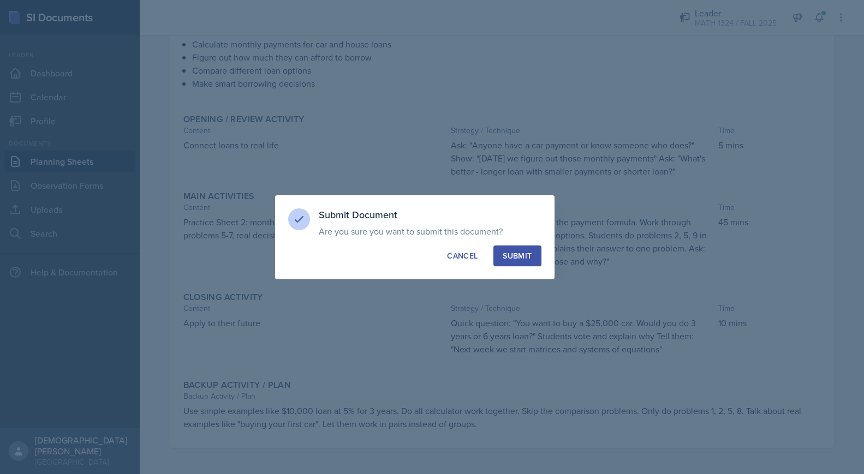
scroll to position [129, 0]
